Goal: Communication & Community: Answer question/provide support

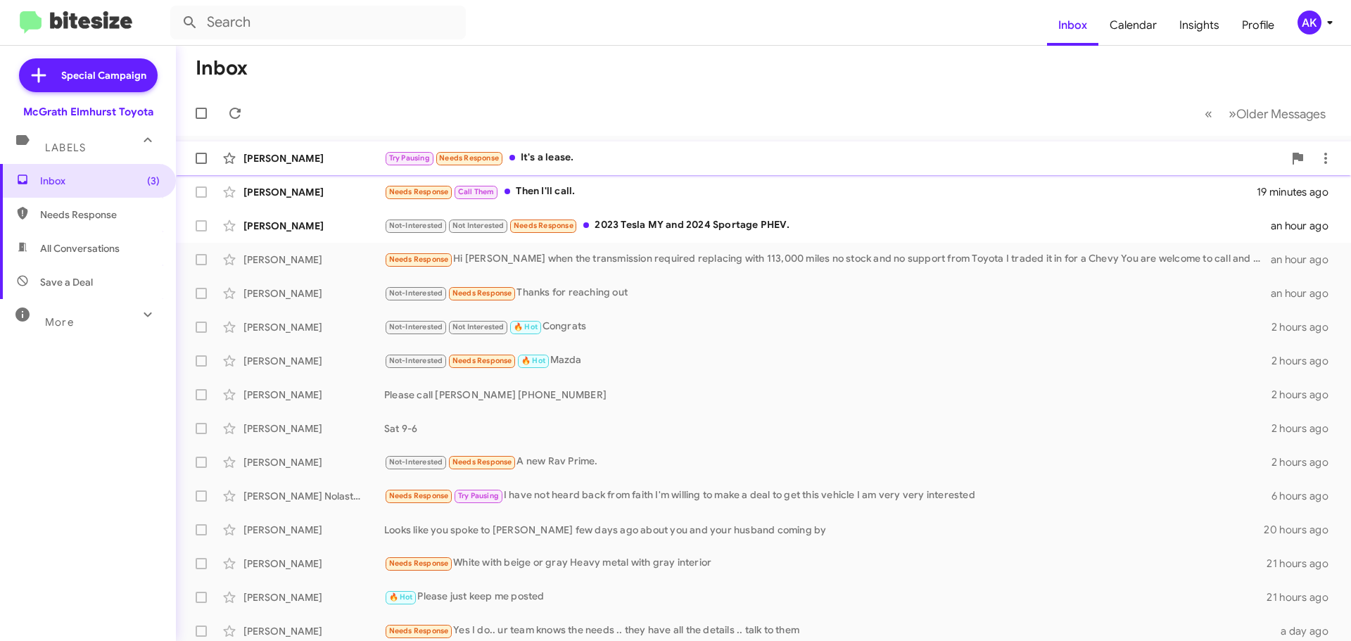
click at [571, 160] on div "Try Pausing Needs Response It's a lease." at bounding box center [833, 158] width 899 height 16
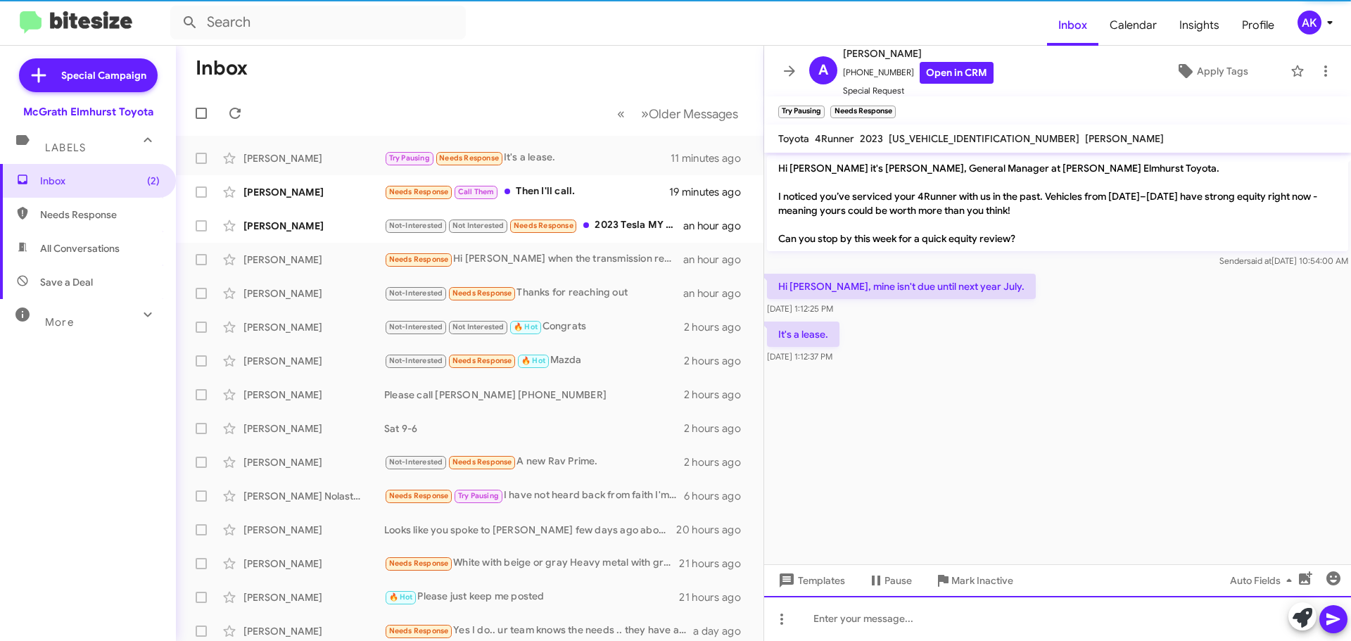
click at [876, 615] on div at bounding box center [1057, 618] width 587 height 45
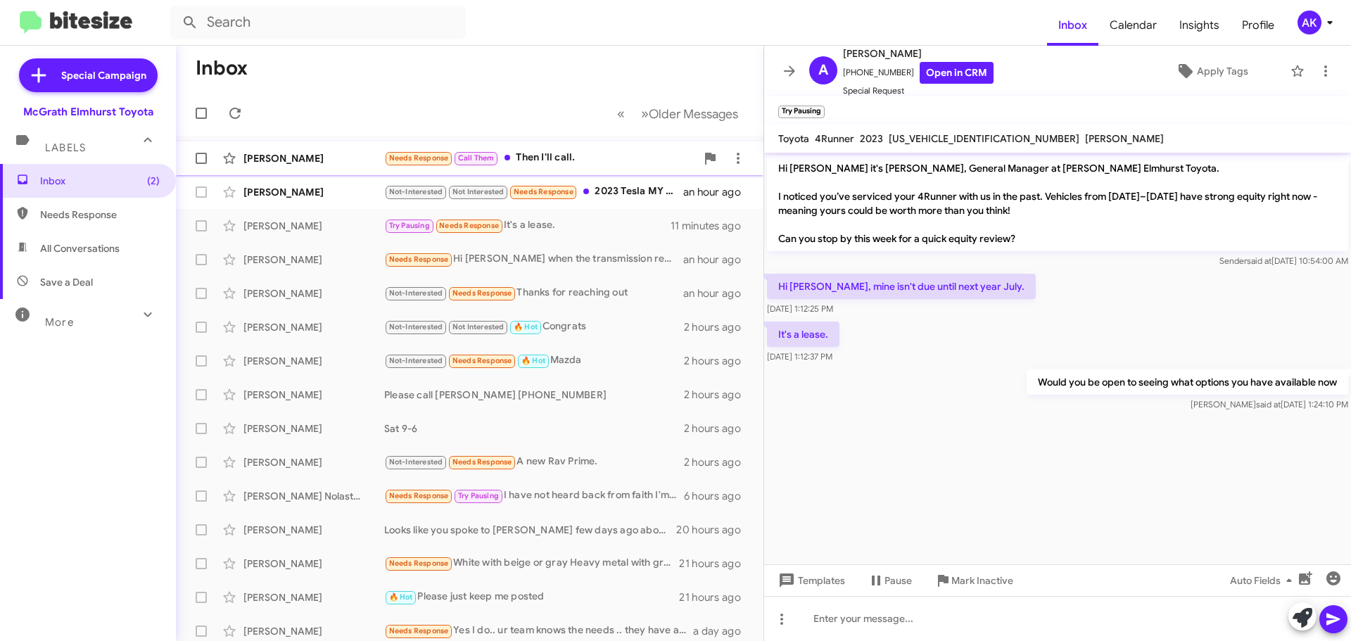
click at [566, 156] on div "Needs Response Call Them Then I'll call." at bounding box center [540, 158] width 312 height 16
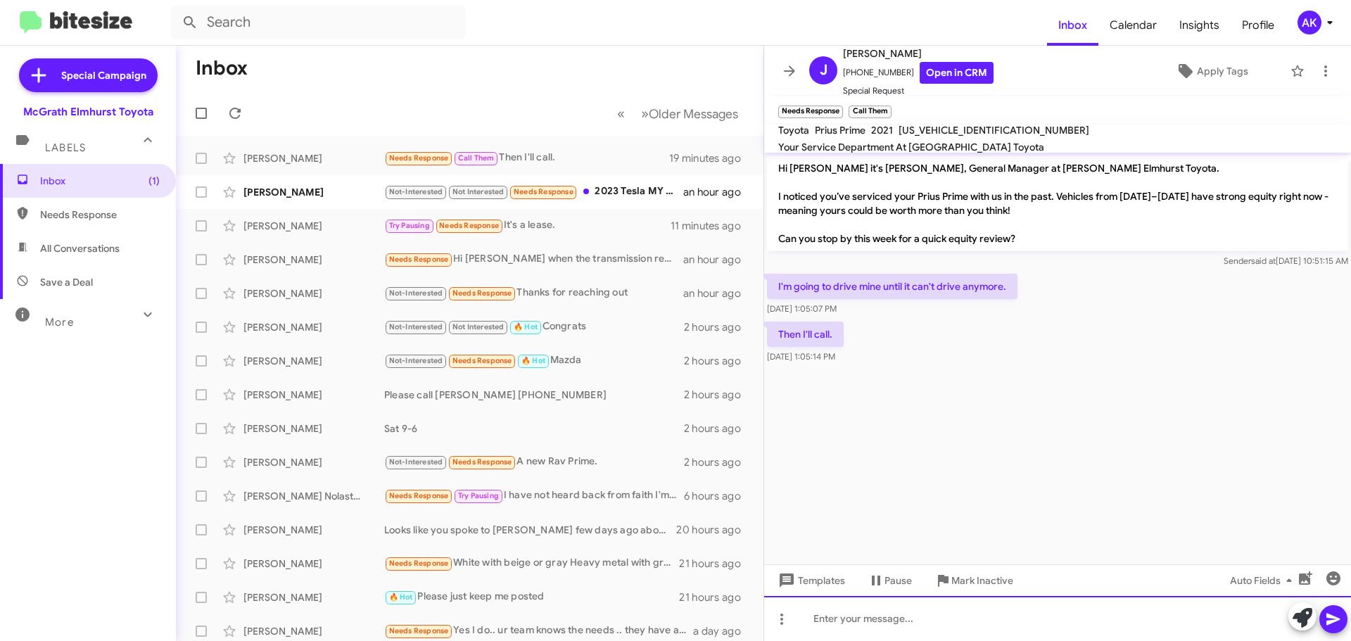
click at [849, 621] on div at bounding box center [1057, 618] width 587 height 45
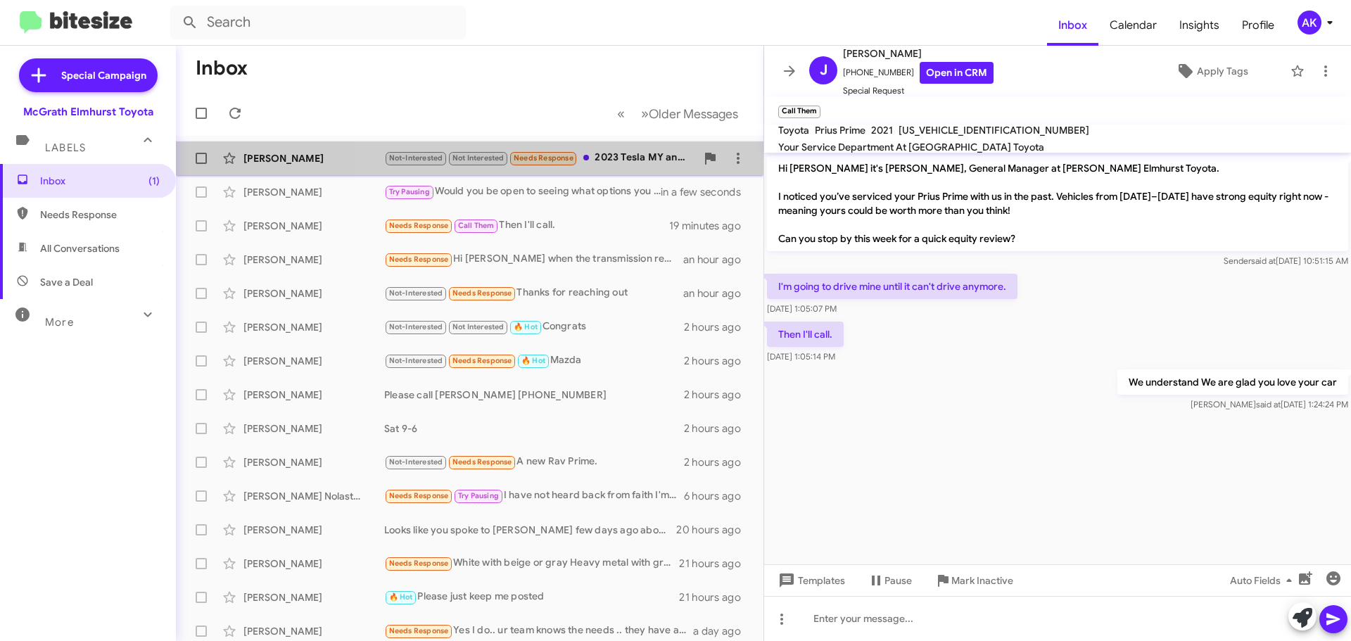
drag, startPoint x: 604, startPoint y: 153, endPoint x: 614, endPoint y: 153, distance: 9.9
click at [603, 153] on div "Not-Interested Not Interested Needs Response 2023 Tesla MY and 2024 Sportage PH…" at bounding box center [540, 158] width 312 height 16
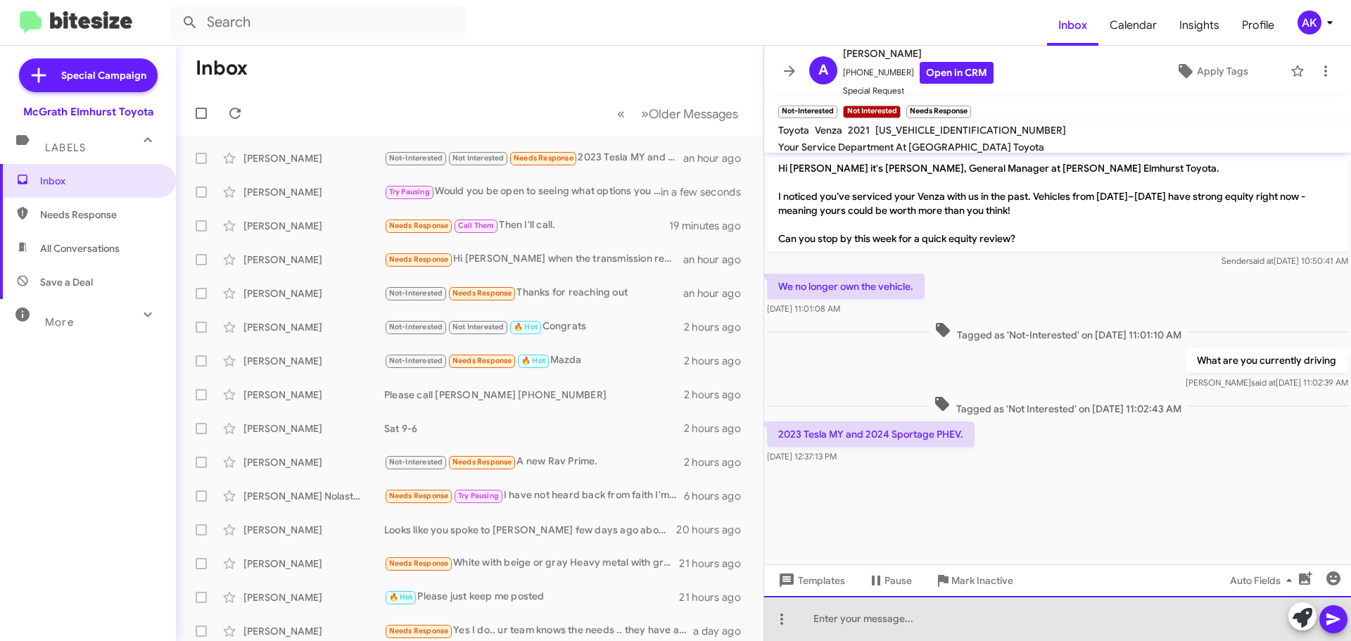
click at [930, 638] on div at bounding box center [1057, 618] width 587 height 45
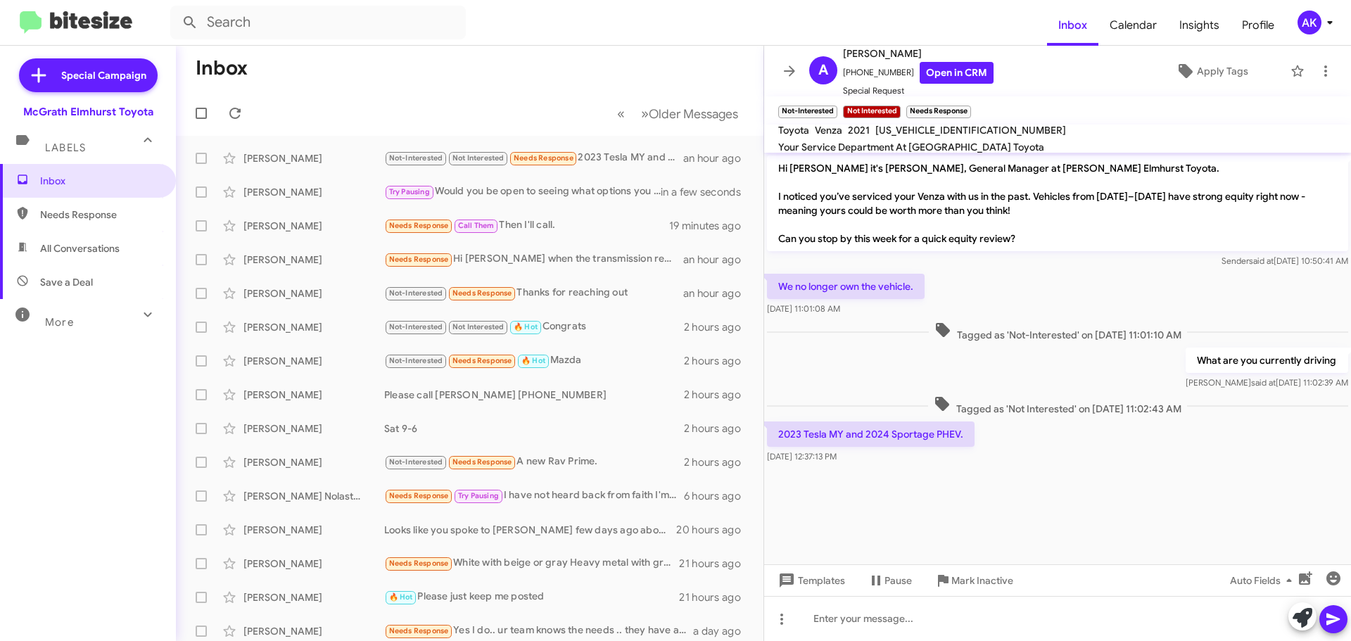
click at [106, 208] on span "Needs Response" at bounding box center [100, 215] width 120 height 14
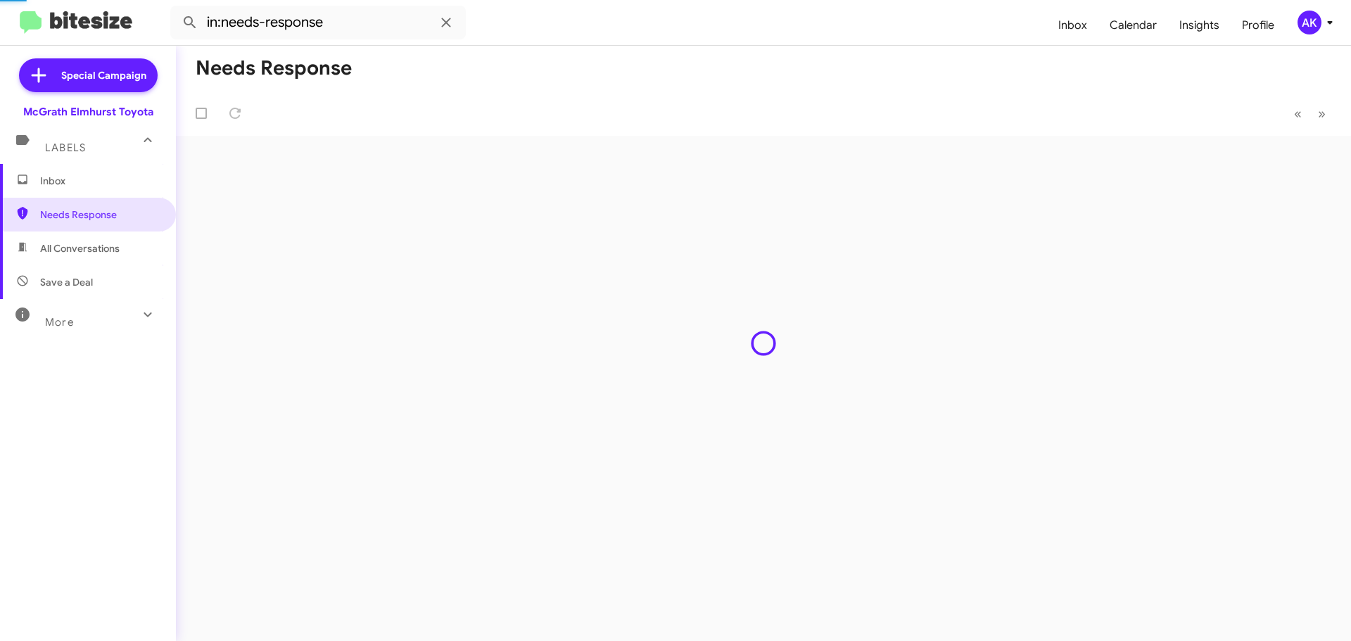
click at [78, 263] on span "All Conversations" at bounding box center [88, 249] width 176 height 34
type input "in:all-conversations"
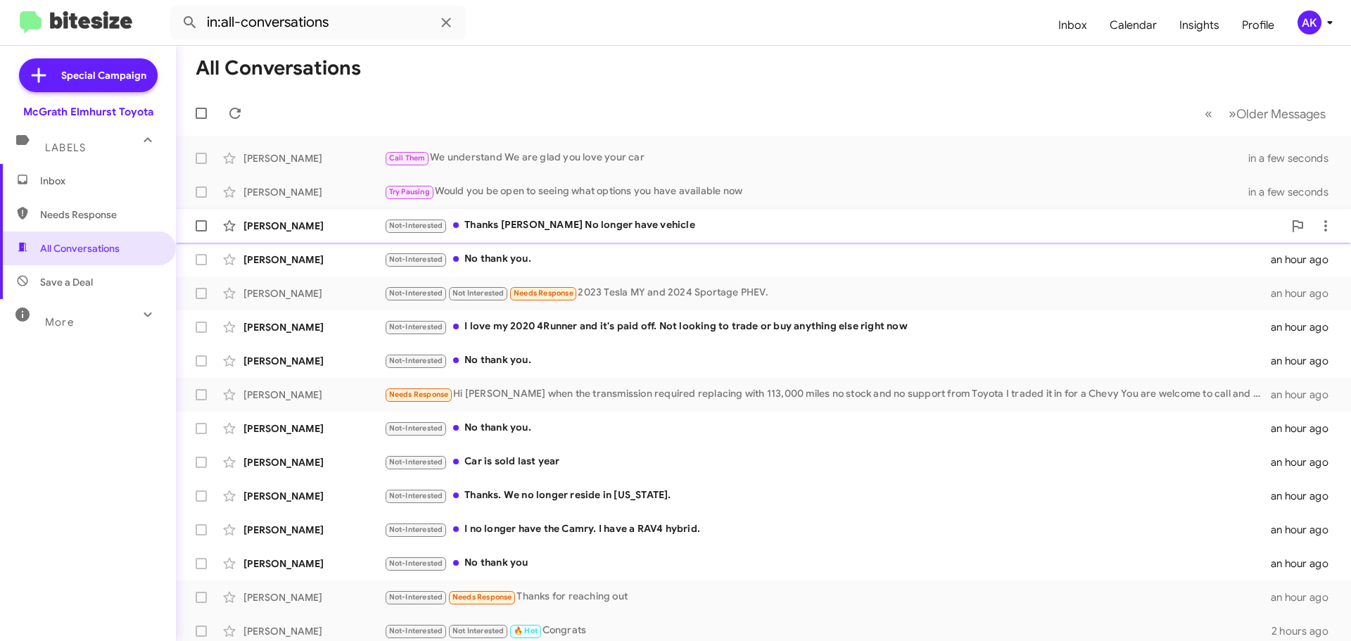
click at [524, 229] on div "Not-Interested Thanks [PERSON_NAME] No longer have vehicle" at bounding box center [833, 225] width 899 height 16
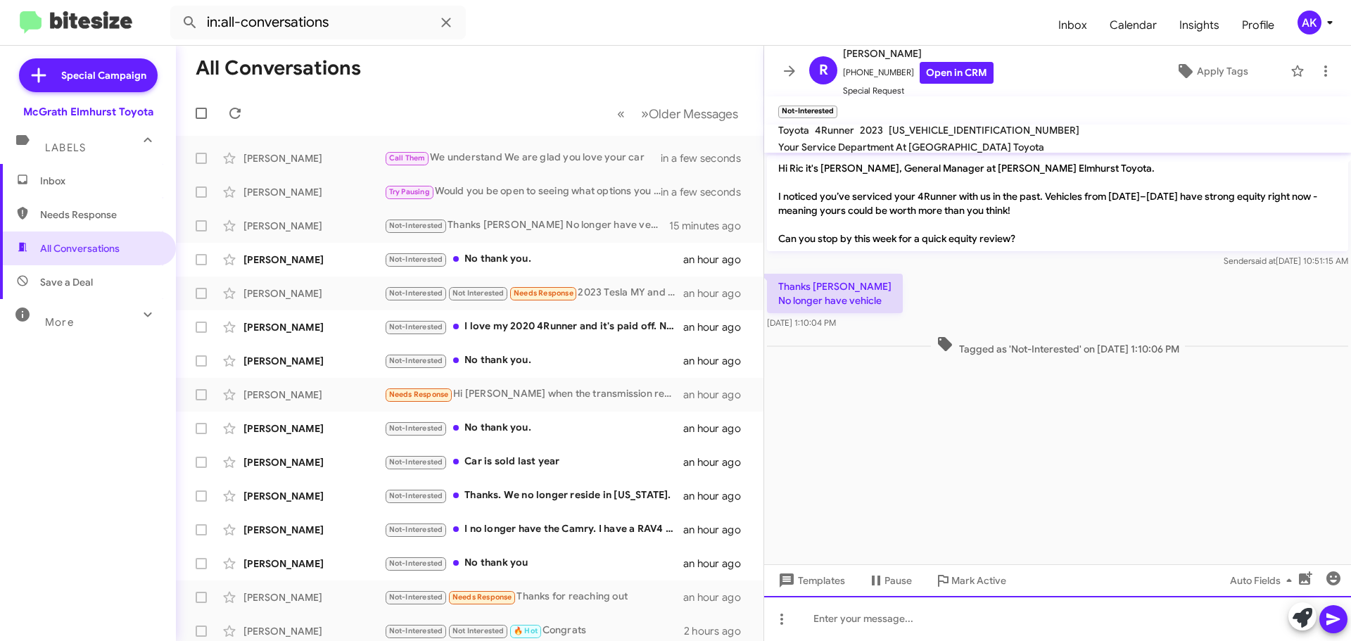
click at [898, 620] on div at bounding box center [1057, 618] width 587 height 45
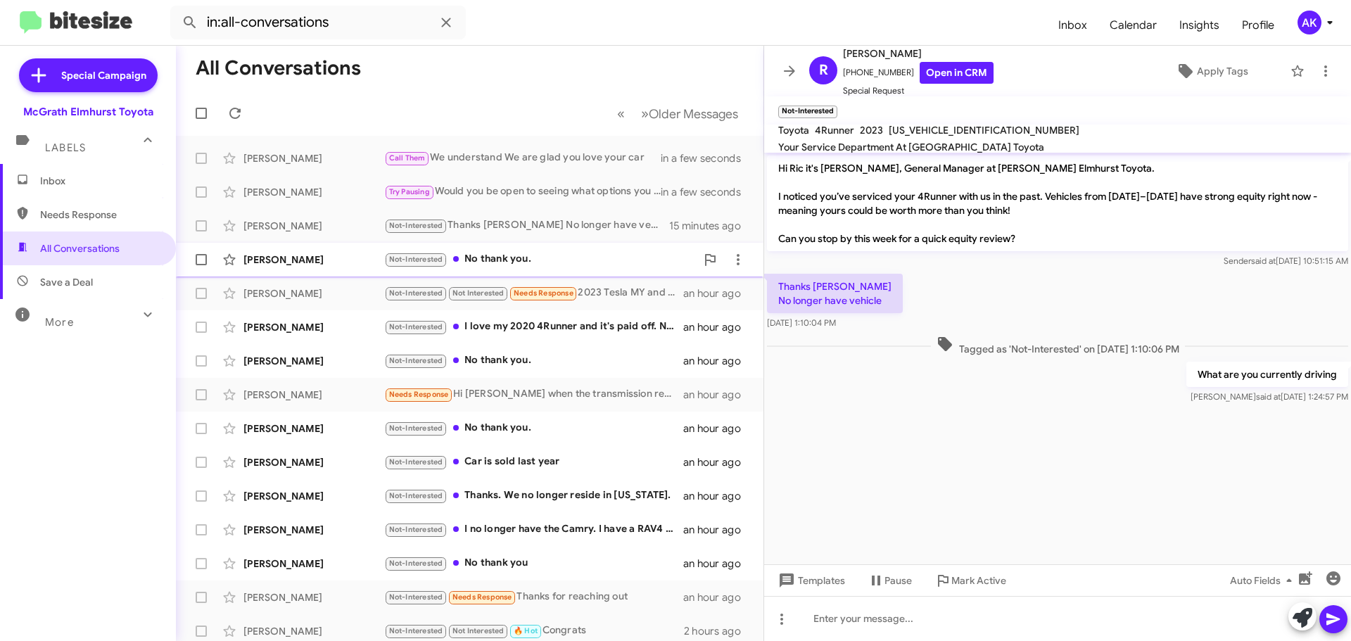
click at [524, 253] on div "Not-Interested No thank you." at bounding box center [540, 259] width 312 height 16
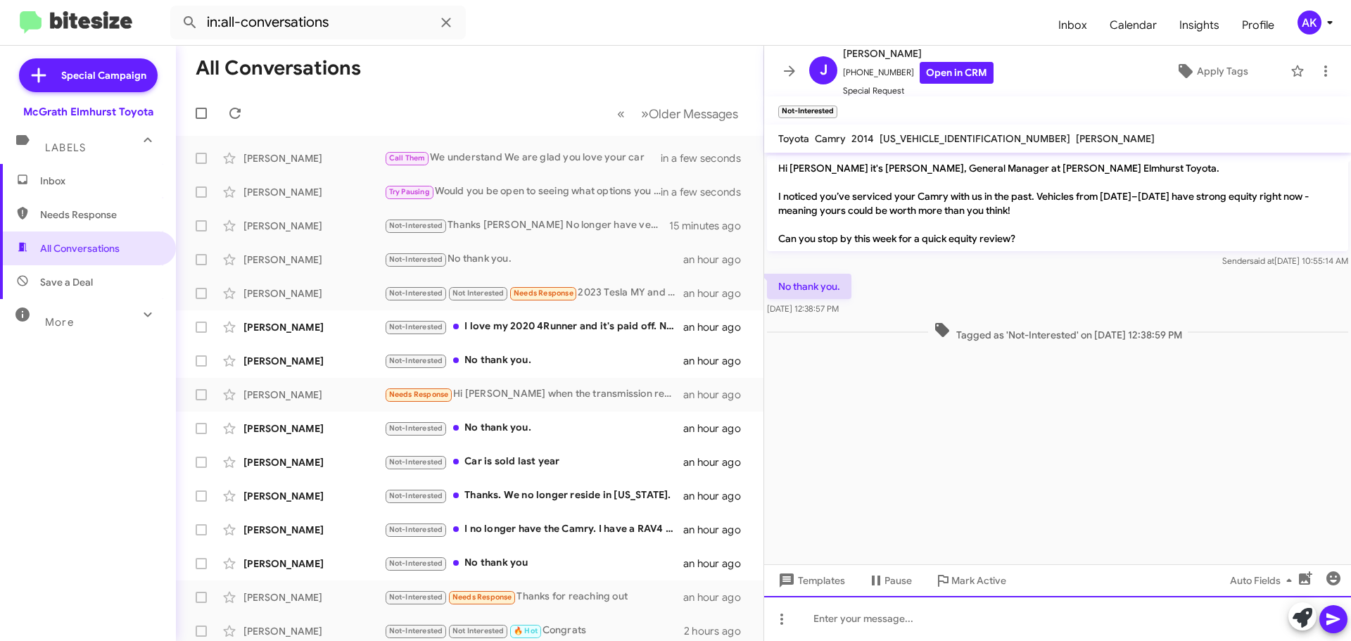
click at [909, 621] on div at bounding box center [1057, 618] width 587 height 45
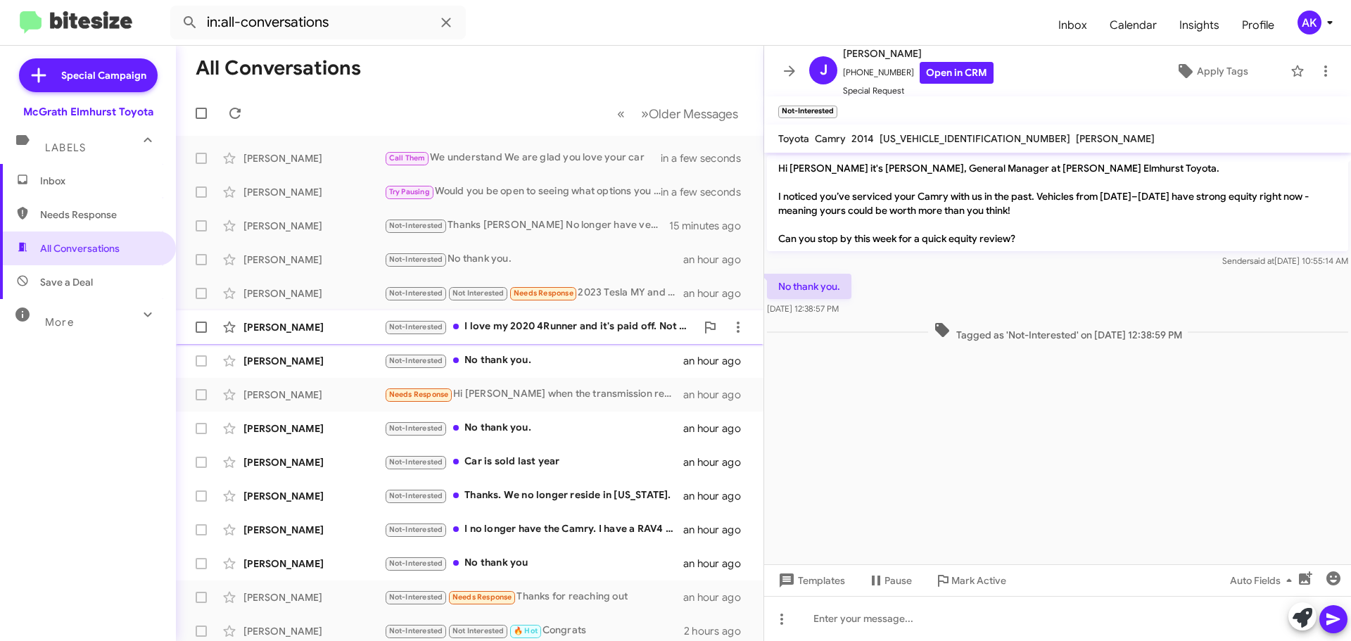
click at [527, 317] on div "[PERSON_NAME] Not-Interested I love my 2020 4Runner and it's paid off. Not look…" at bounding box center [469, 327] width 565 height 28
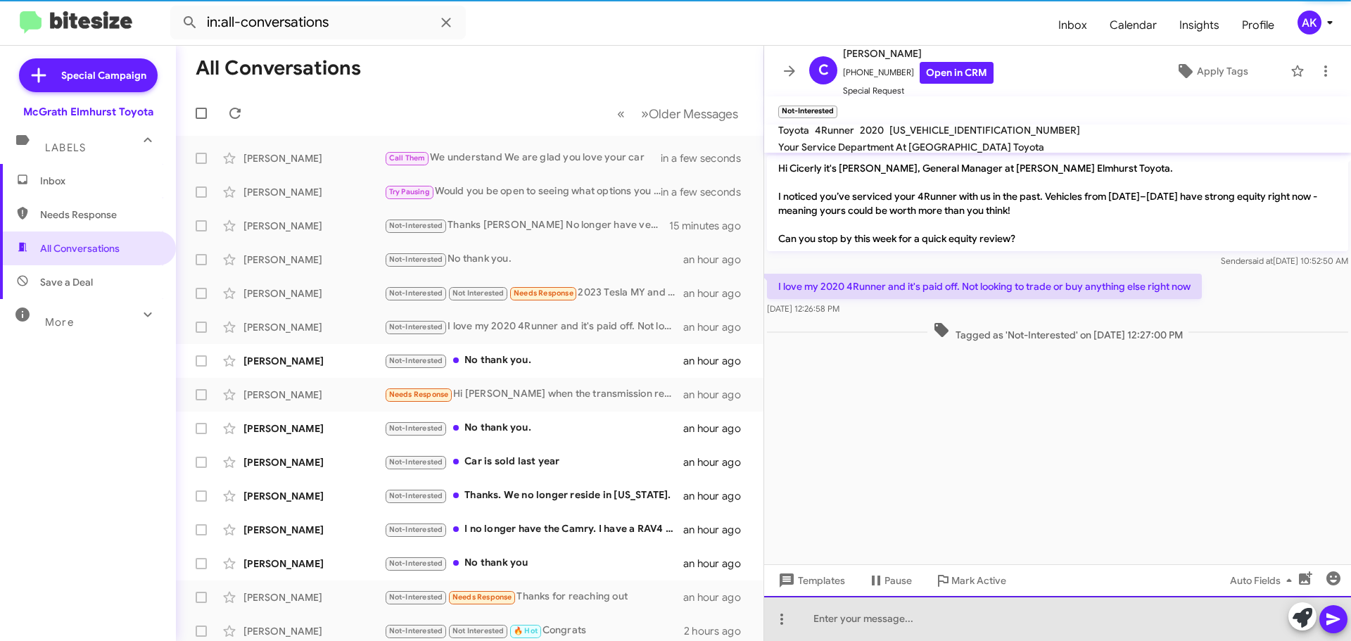
click at [844, 613] on div at bounding box center [1057, 618] width 587 height 45
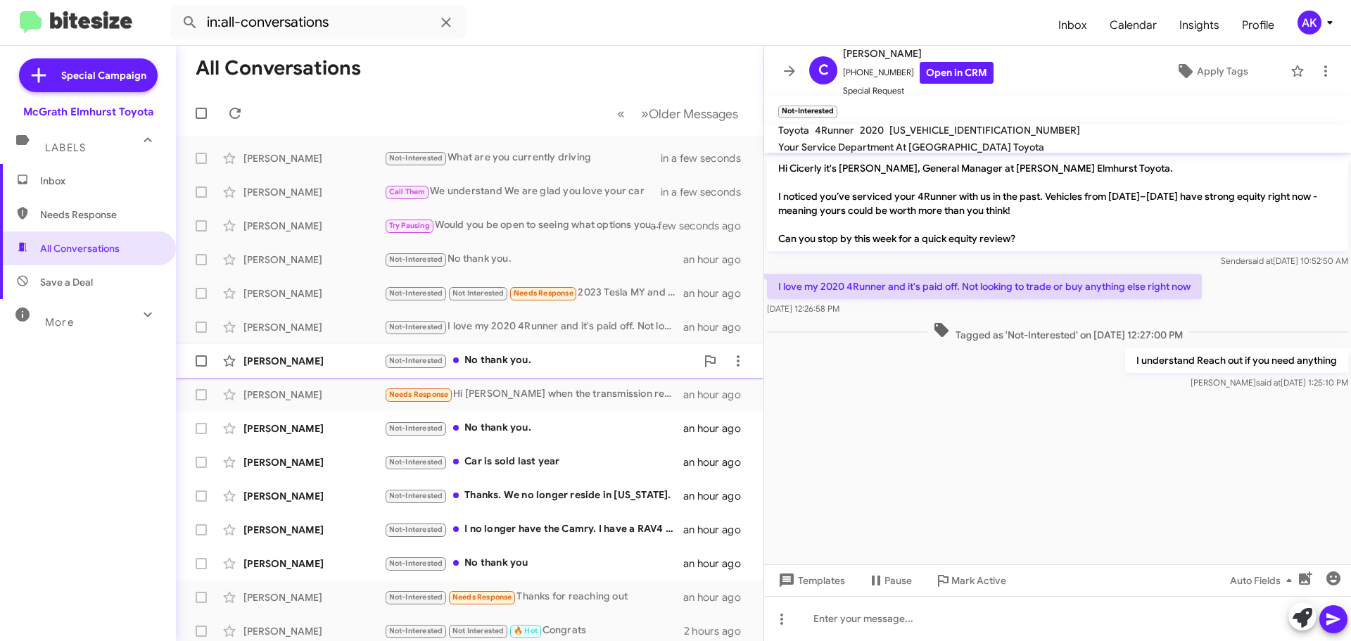
click at [528, 364] on div "Not-Interested No thank you." at bounding box center [540, 361] width 312 height 16
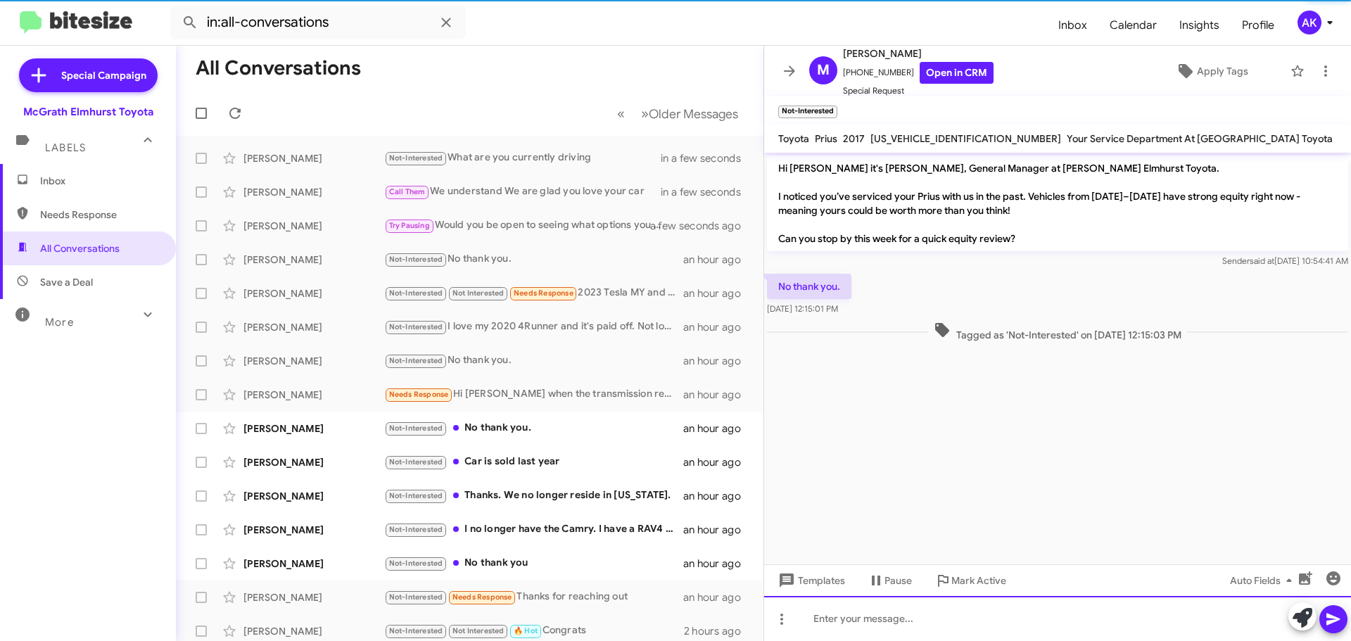
click at [892, 637] on div at bounding box center [1057, 618] width 587 height 45
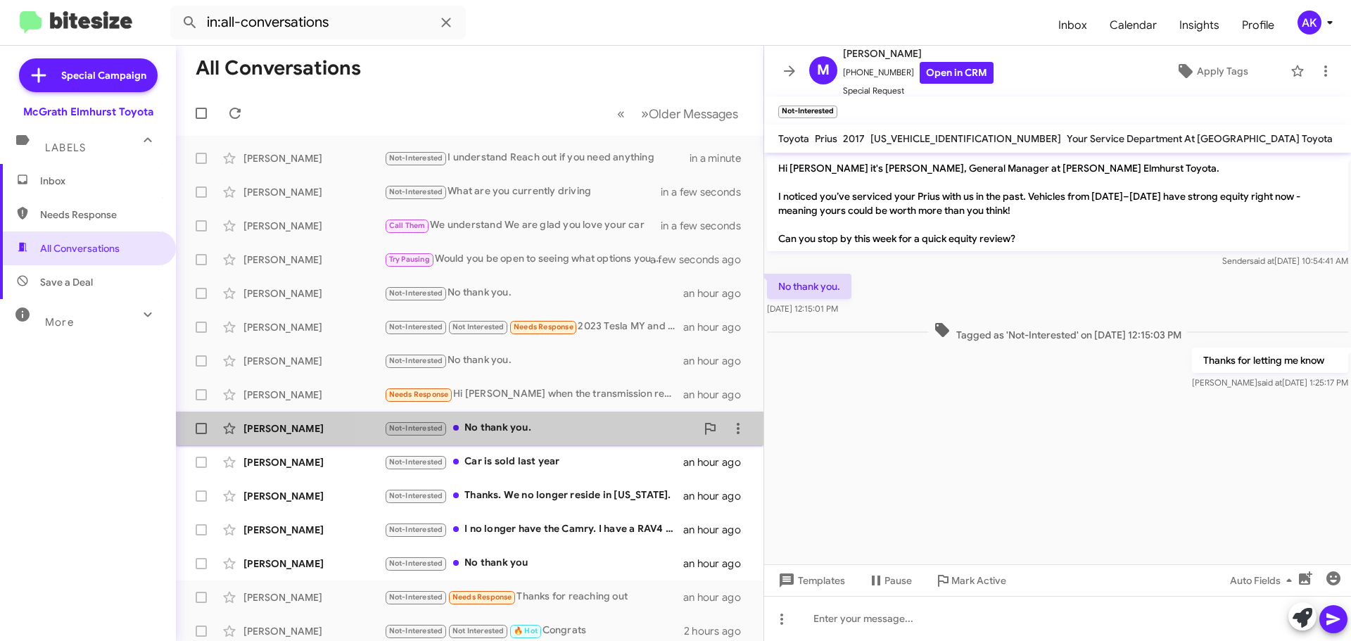
click at [552, 414] on div "[PERSON_NAME] Not-Interested No thank you. an hour ago" at bounding box center [469, 428] width 565 height 28
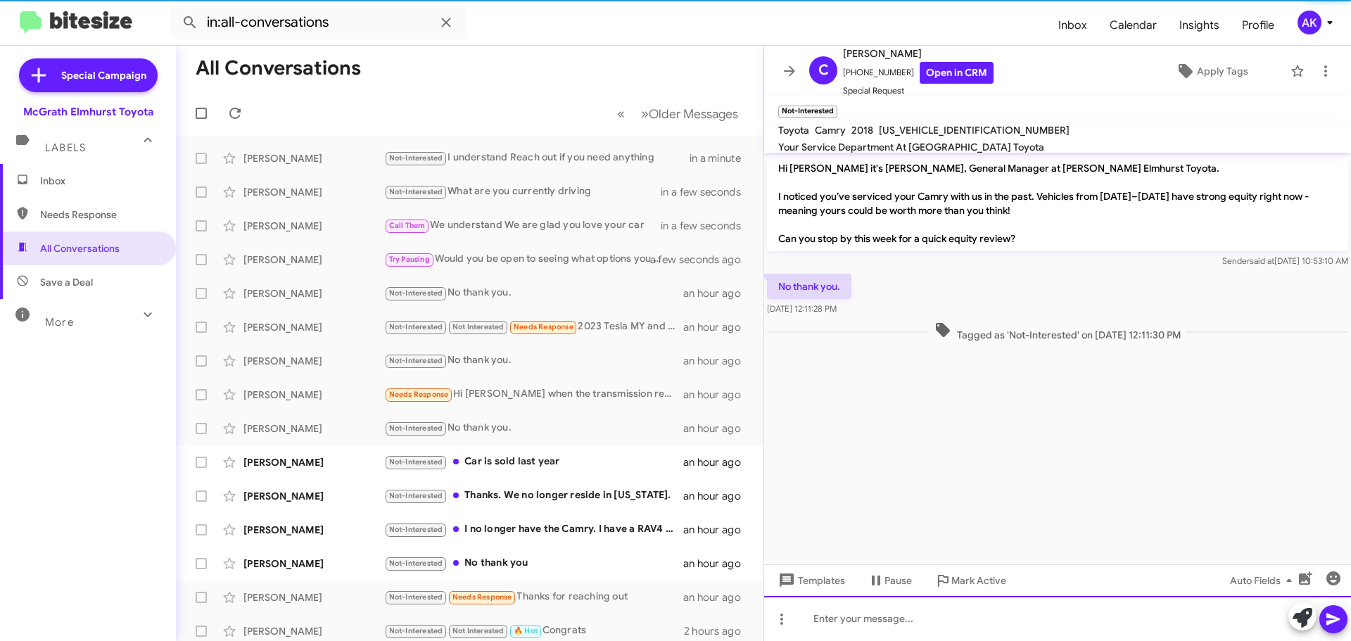
click at [891, 618] on div at bounding box center [1057, 618] width 587 height 45
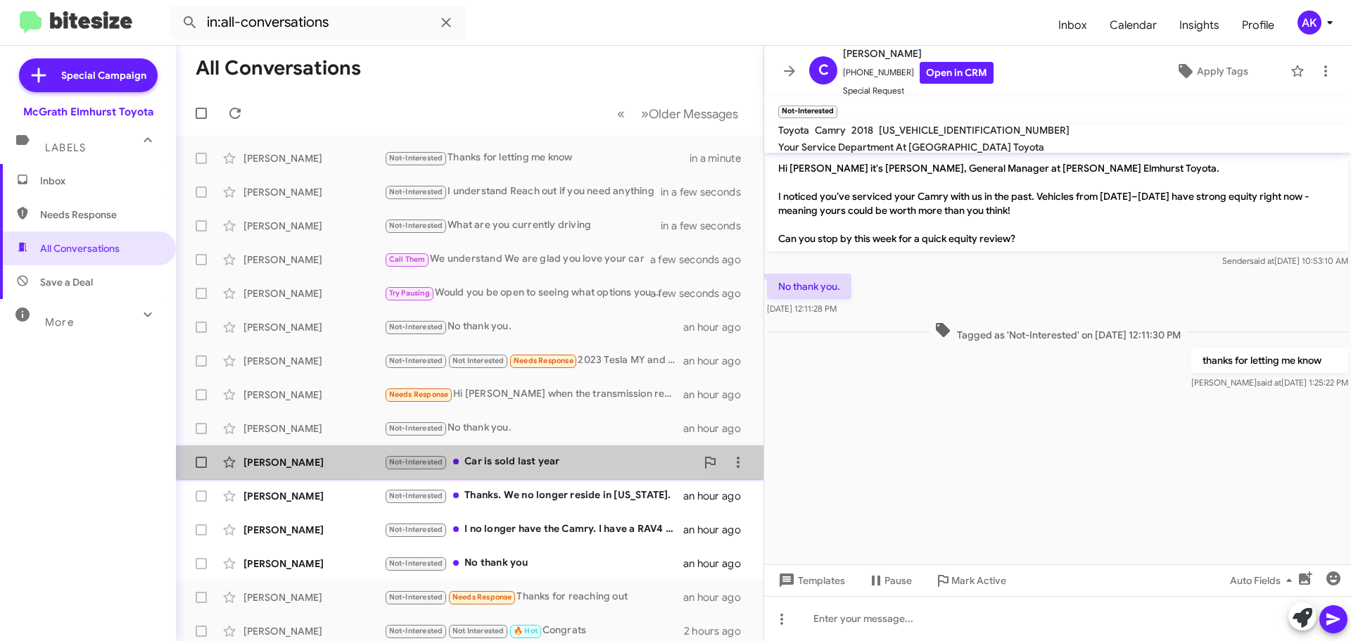
click at [507, 473] on div "[PERSON_NAME] Not-Interested Car is sold last year an hour ago" at bounding box center [469, 462] width 565 height 28
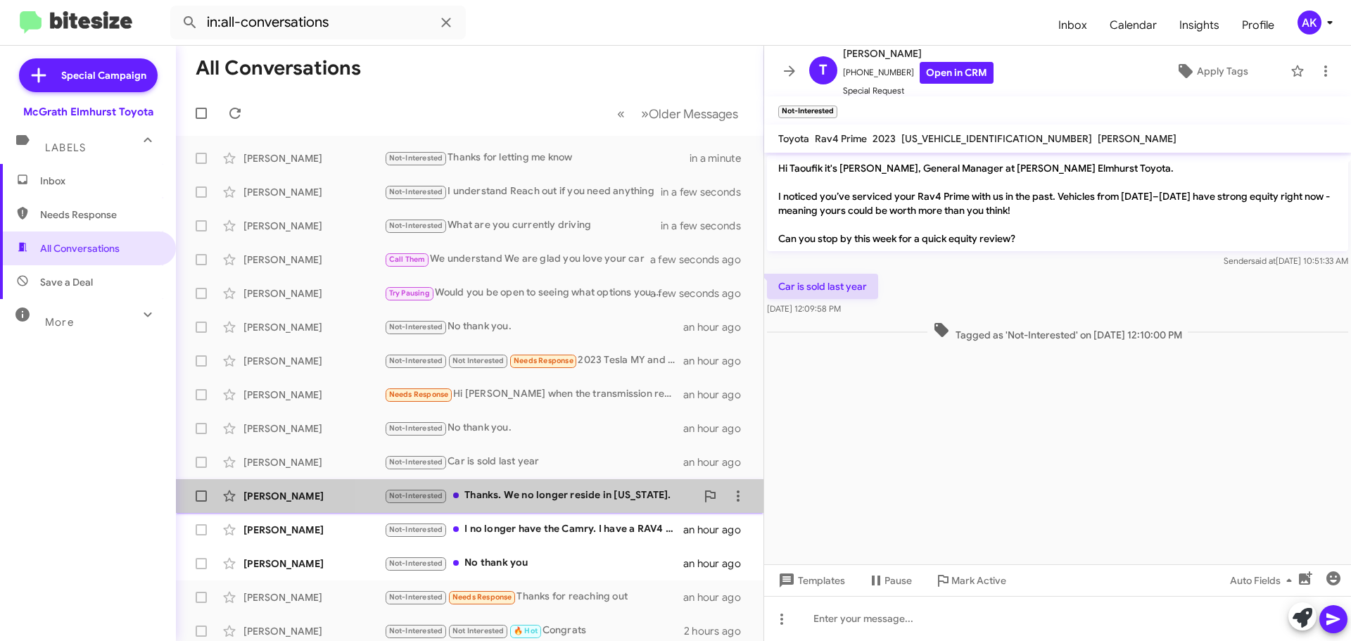
click at [625, 498] on div "Not-Interested Thanks. We no longer reside in [US_STATE]." at bounding box center [540, 496] width 312 height 16
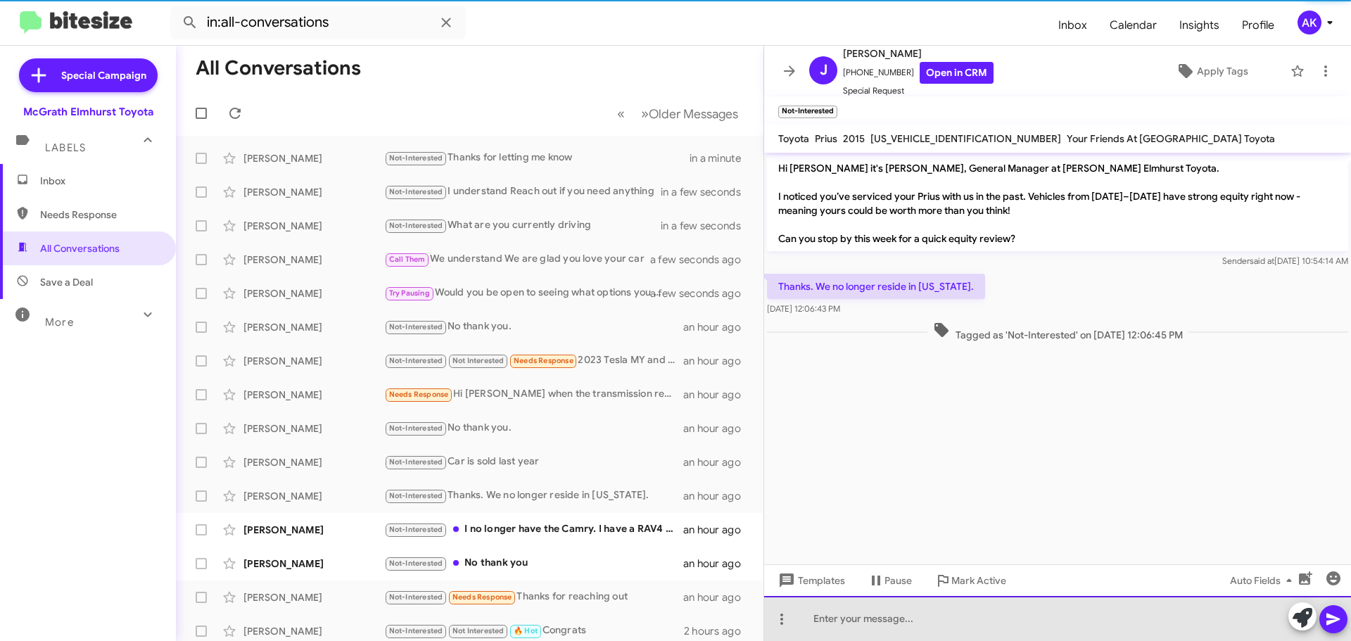
click at [854, 616] on div at bounding box center [1057, 618] width 587 height 45
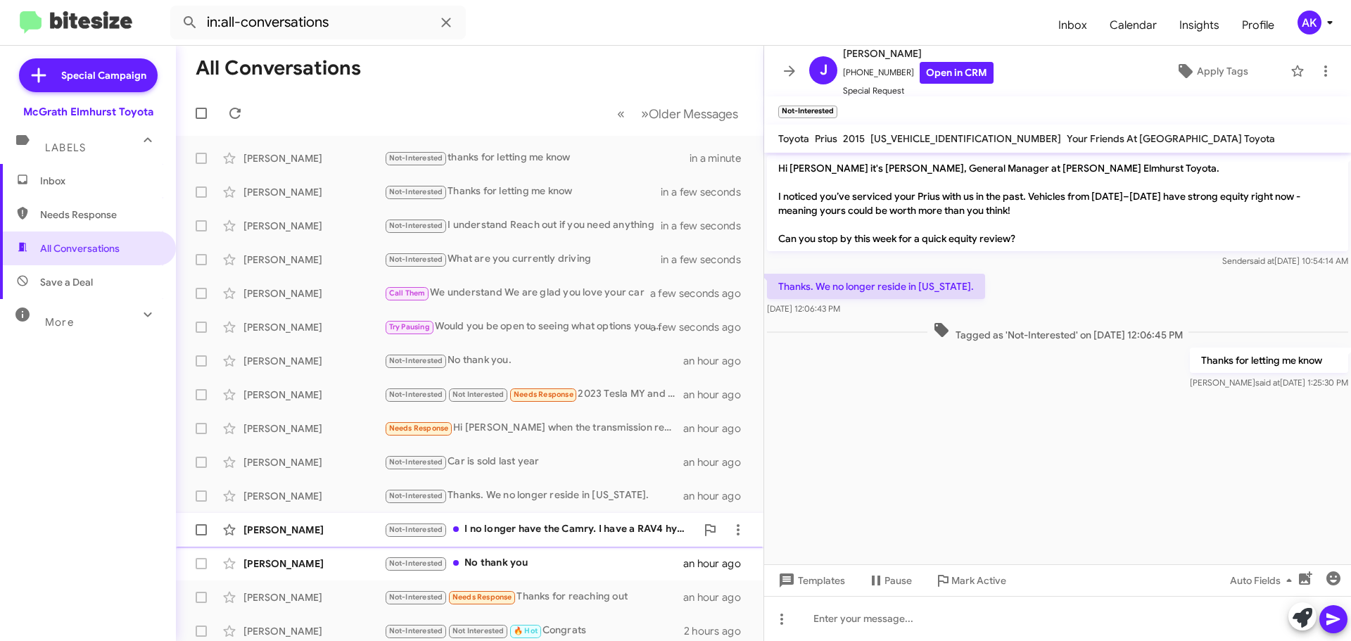
click at [615, 530] on div "Not-Interested I no longer have the Camry. I have a RAV4 hybrid." at bounding box center [540, 529] width 312 height 16
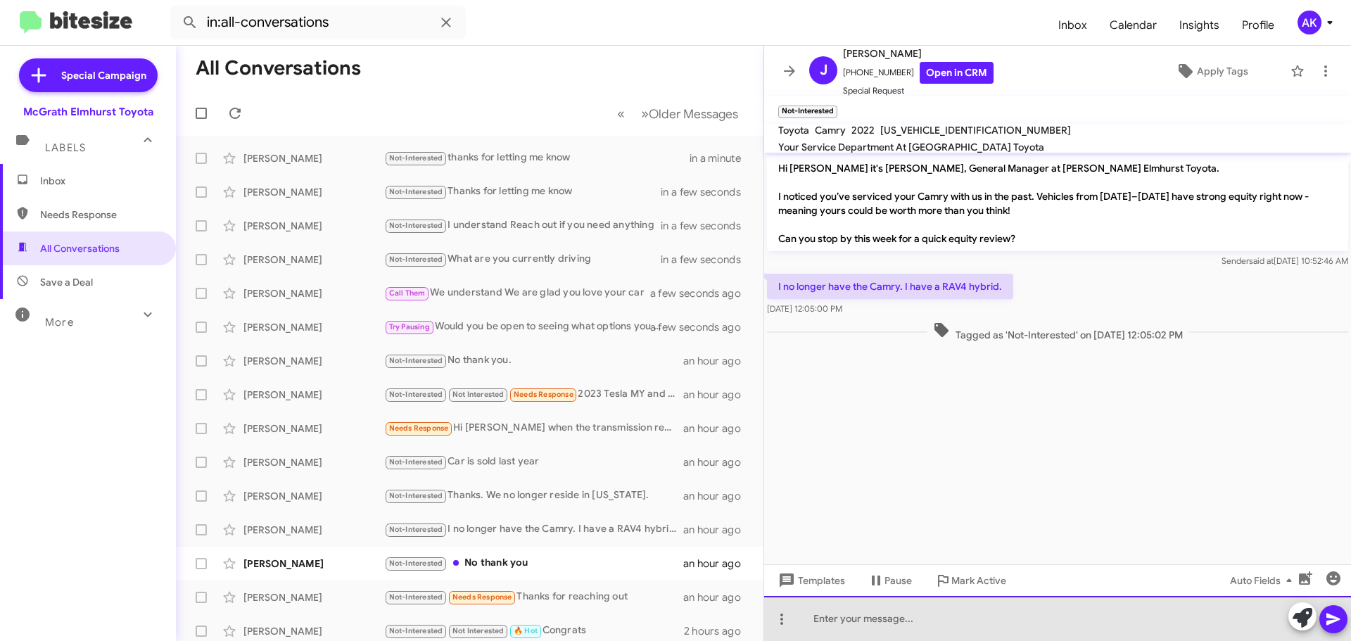
click at [840, 615] on div at bounding box center [1057, 618] width 587 height 45
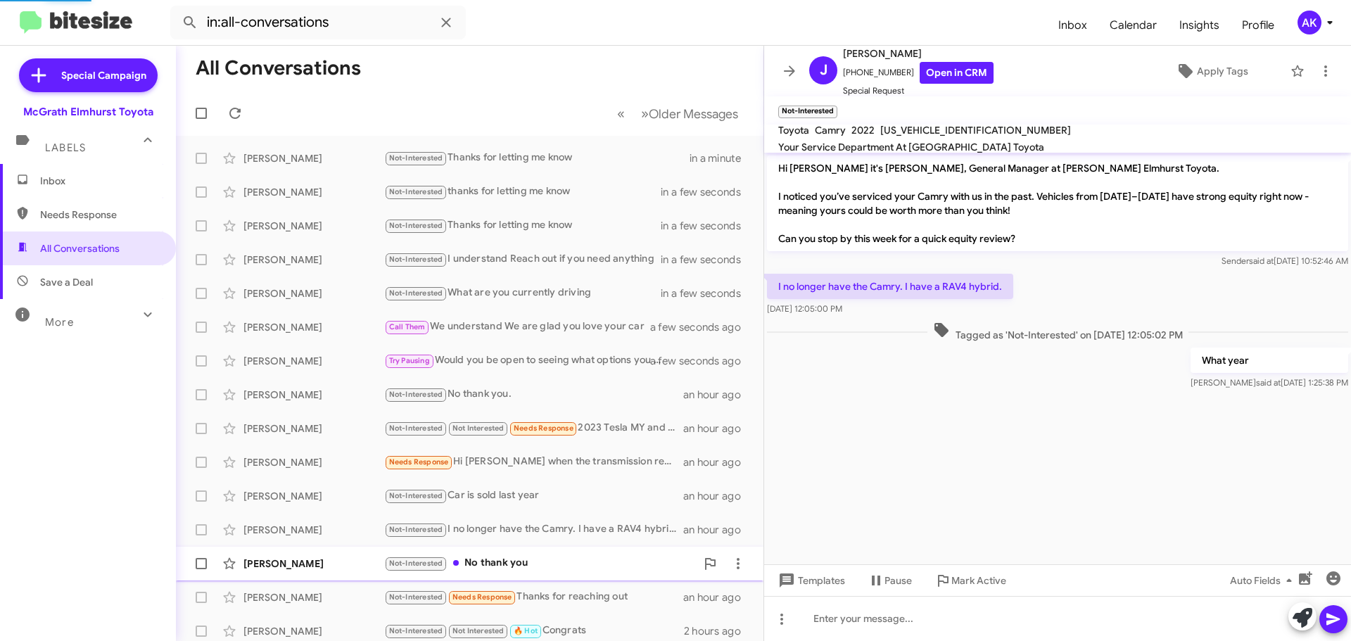
click at [594, 554] on div "[PERSON_NAME] Not-Interested No thank you an hour ago" at bounding box center [469, 564] width 565 height 28
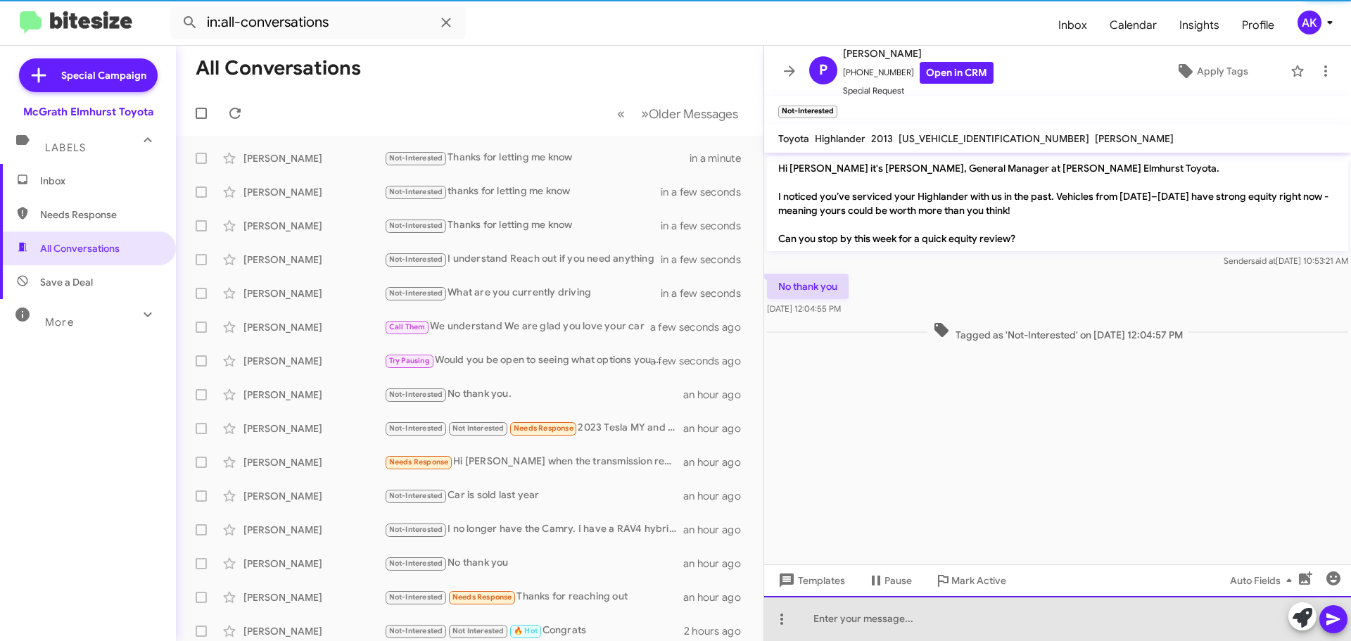
click at [877, 622] on div at bounding box center [1057, 618] width 587 height 45
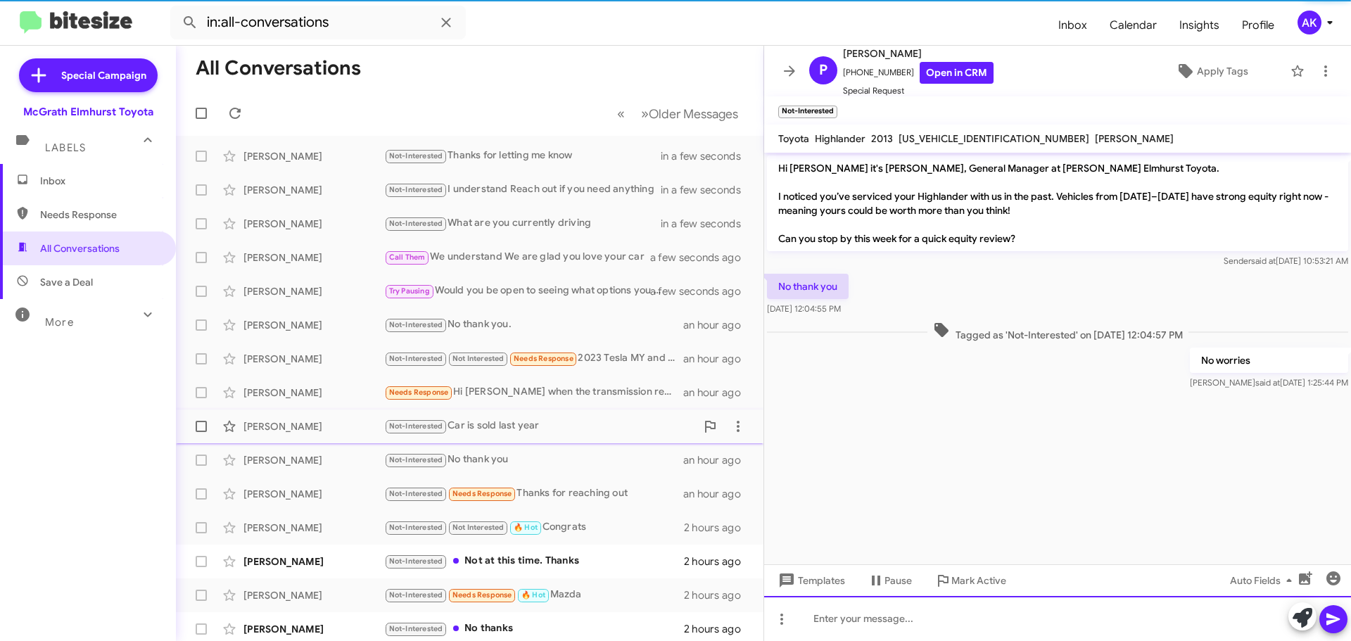
scroll to position [176, 0]
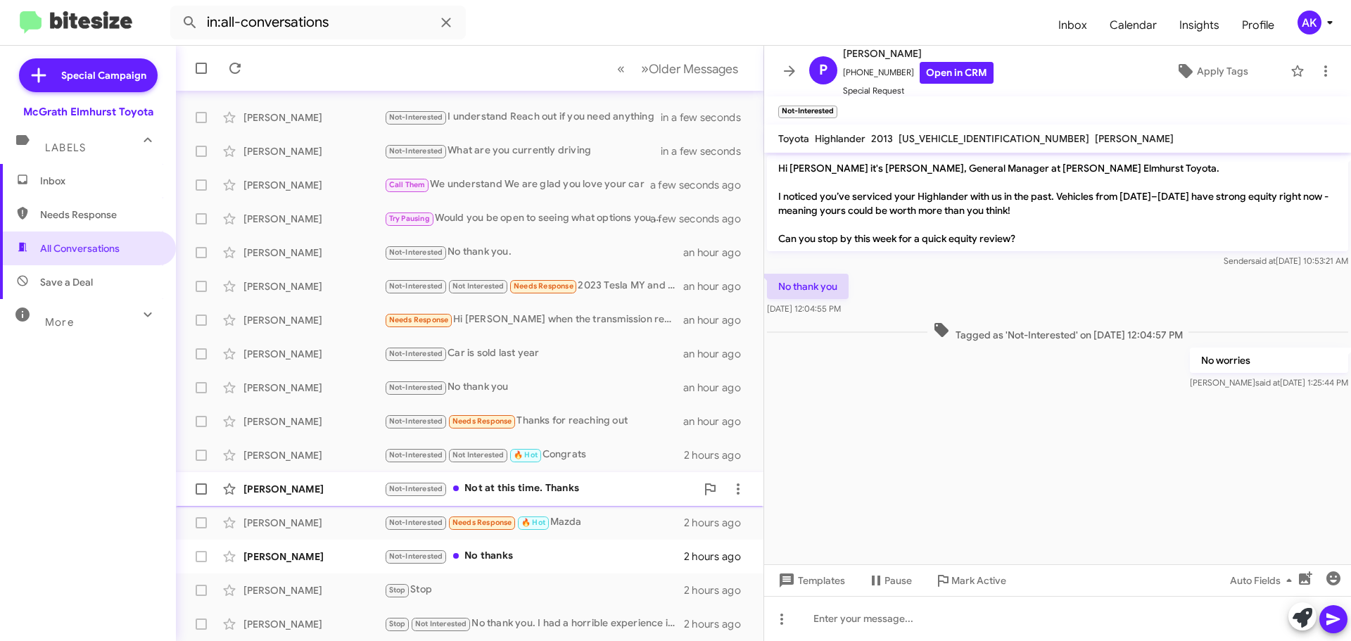
click at [491, 486] on div "Not-Interested Not at this time. Thanks" at bounding box center [540, 489] width 312 height 16
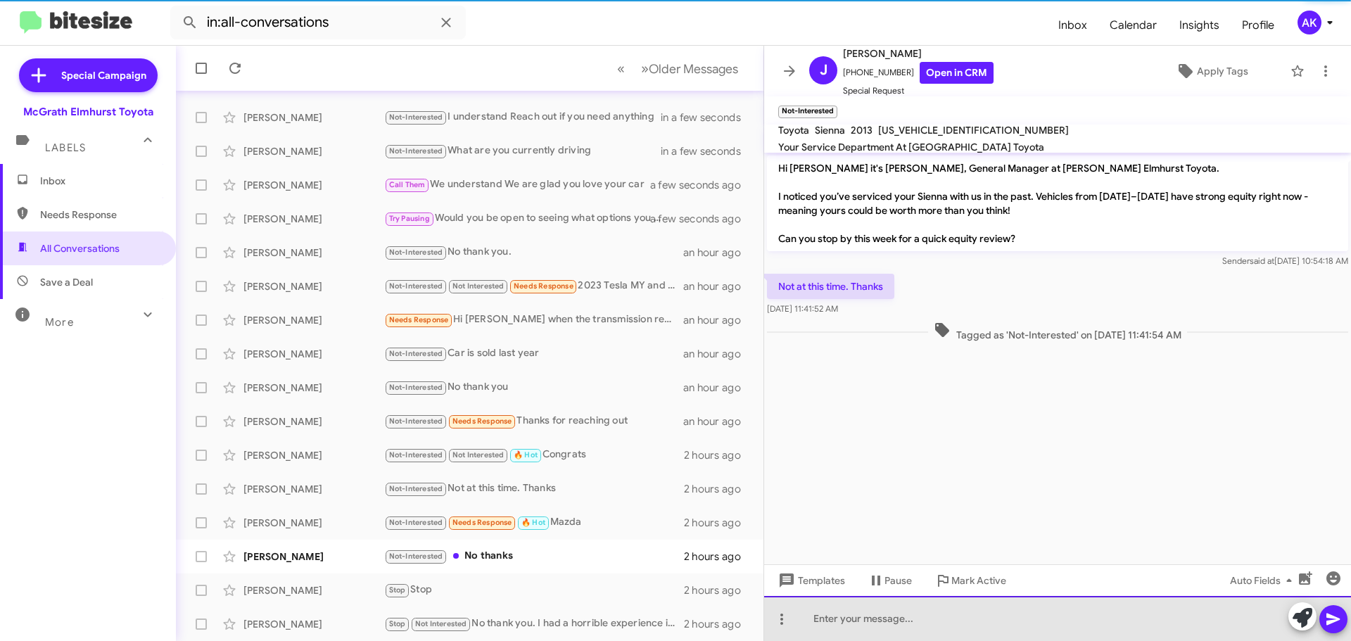
click at [847, 621] on div at bounding box center [1057, 618] width 587 height 45
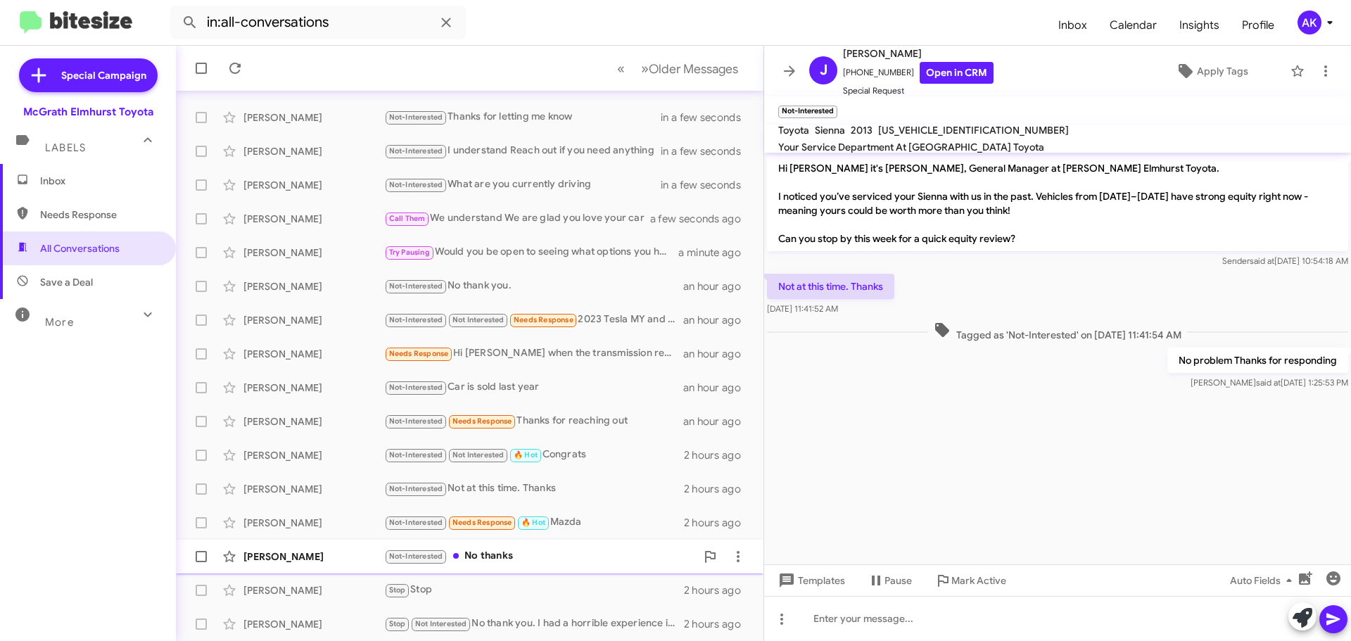
click at [554, 559] on div "Not-Interested No thanks" at bounding box center [540, 556] width 312 height 16
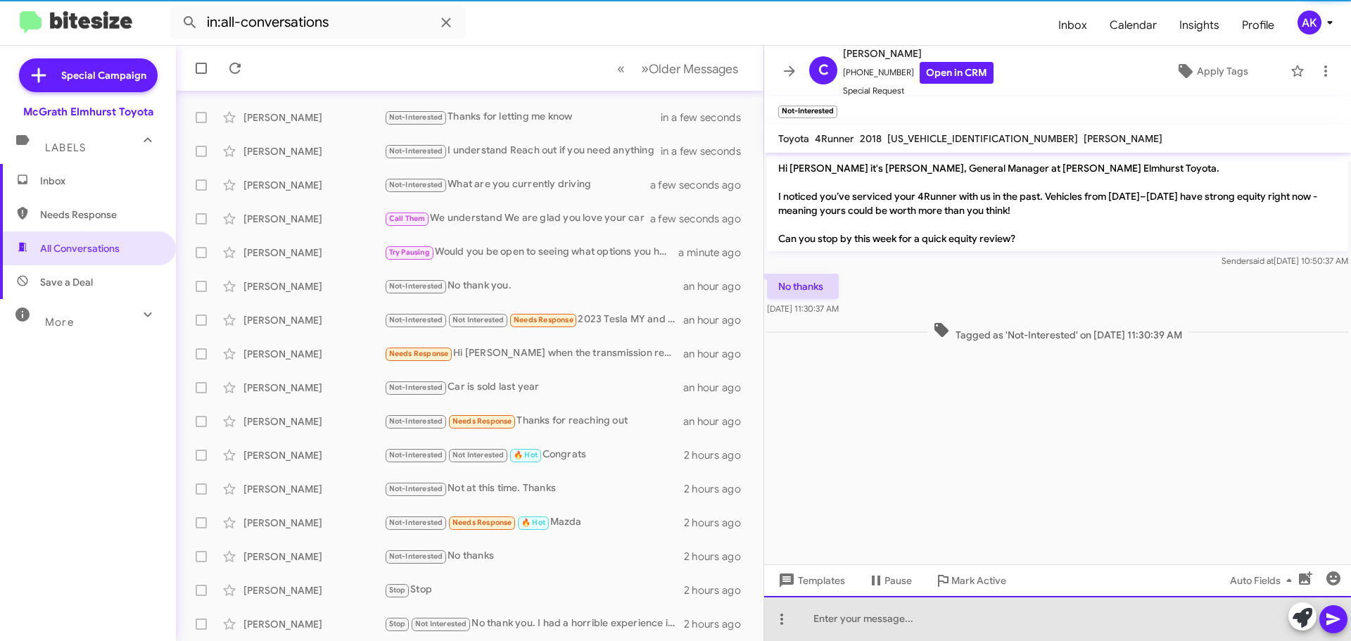
click at [884, 625] on div at bounding box center [1057, 618] width 587 height 45
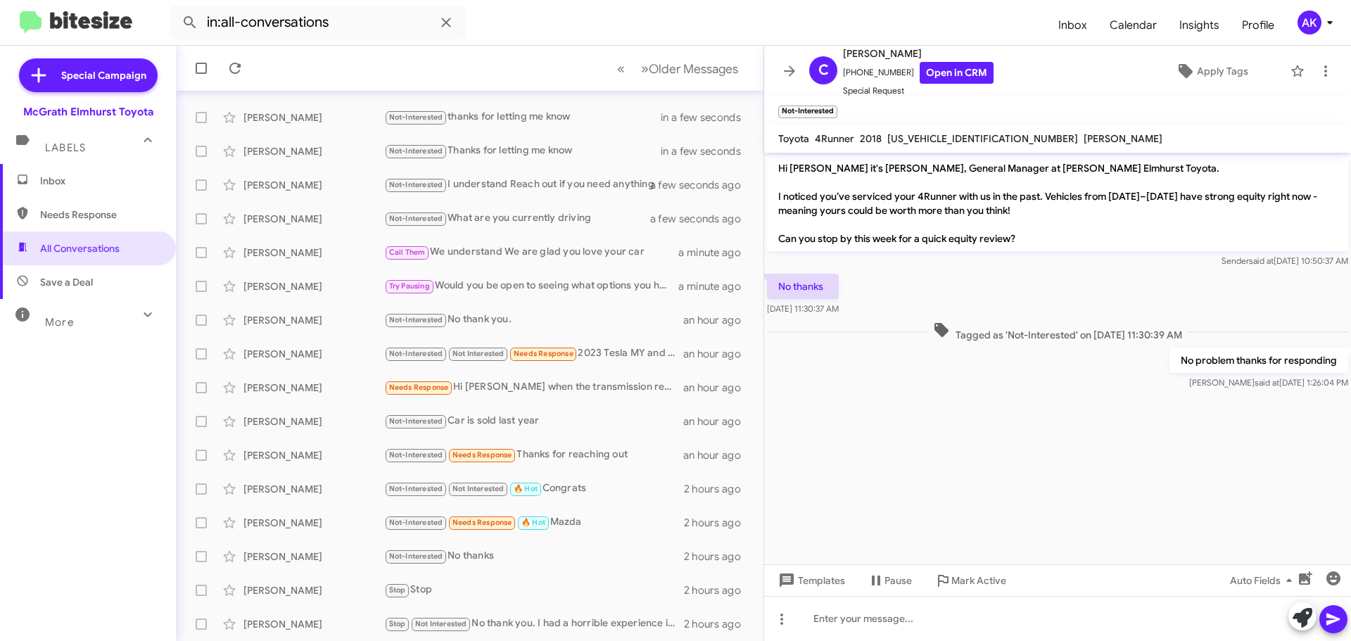
click at [91, 192] on span "Inbox" at bounding box center [88, 181] width 176 height 34
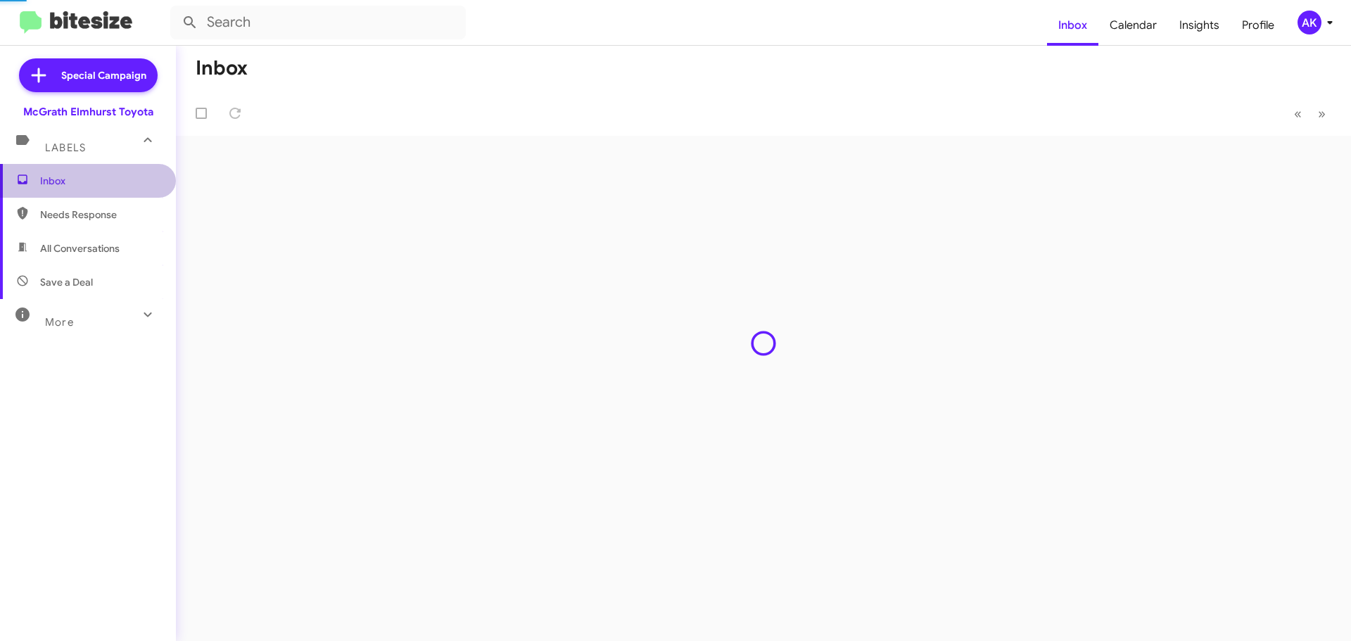
click at [91, 191] on span "Inbox" at bounding box center [88, 181] width 176 height 34
